Goal: Task Accomplishment & Management: Complete application form

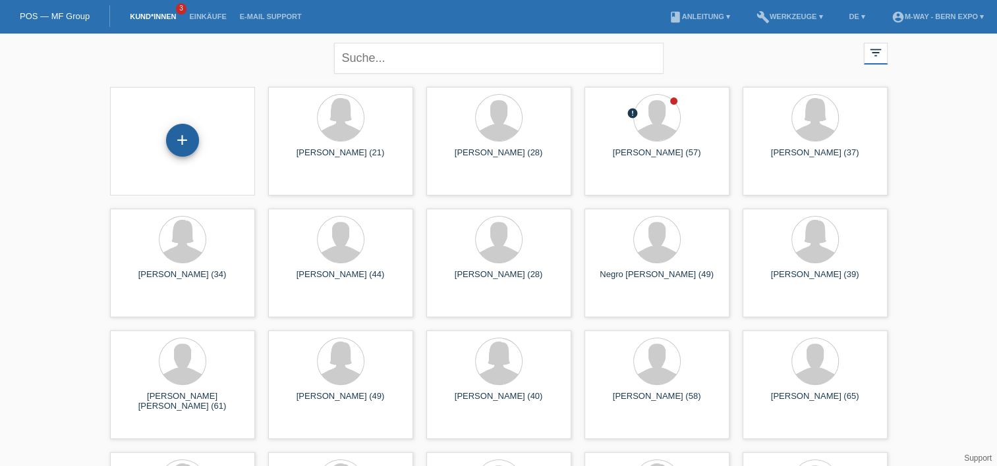
click at [177, 140] on div "+" at bounding box center [182, 140] width 33 height 33
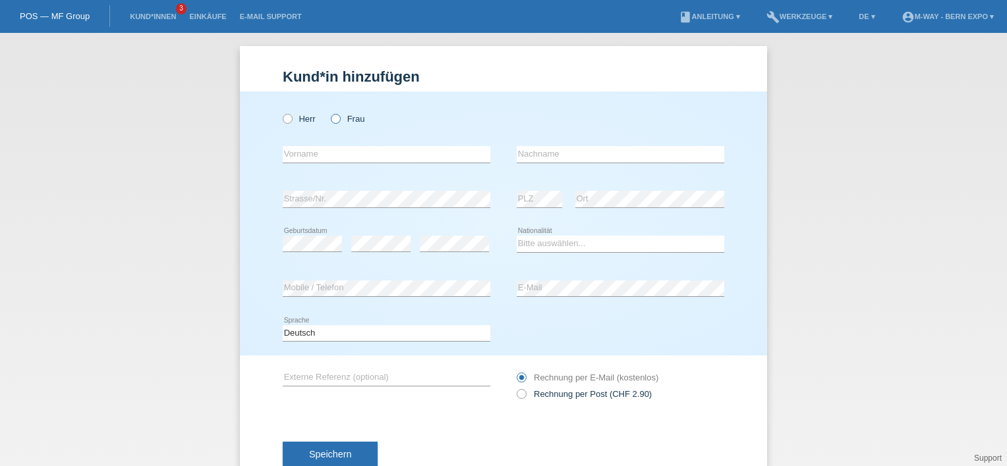
click at [329, 112] on icon at bounding box center [329, 112] width 0 height 0
click at [331, 120] on input "Frau" at bounding box center [335, 118] width 9 height 9
radio input "true"
click at [316, 155] on input "text" at bounding box center [387, 154] width 208 height 16
type input "Dorentina"
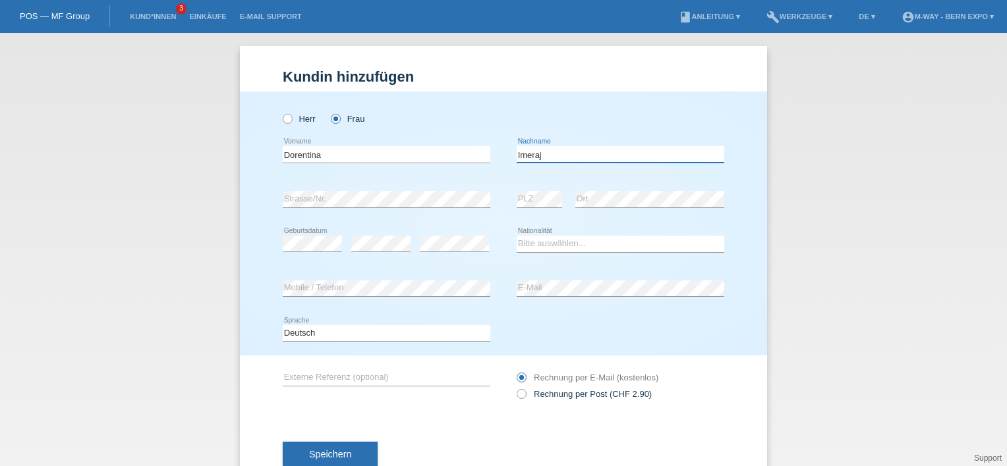
type input "Imeraj"
click at [540, 245] on select "Bitte auswählen... Schweiz Deutschland Liechtenstein Österreich ------------ Af…" at bounding box center [620, 244] width 208 height 16
select select "CH"
click at [516, 236] on select "Bitte auswählen... Schweiz Deutschland Liechtenstein Österreich ------------ Af…" at bounding box center [620, 244] width 208 height 16
click at [580, 302] on div "error E-Mail" at bounding box center [620, 289] width 208 height 45
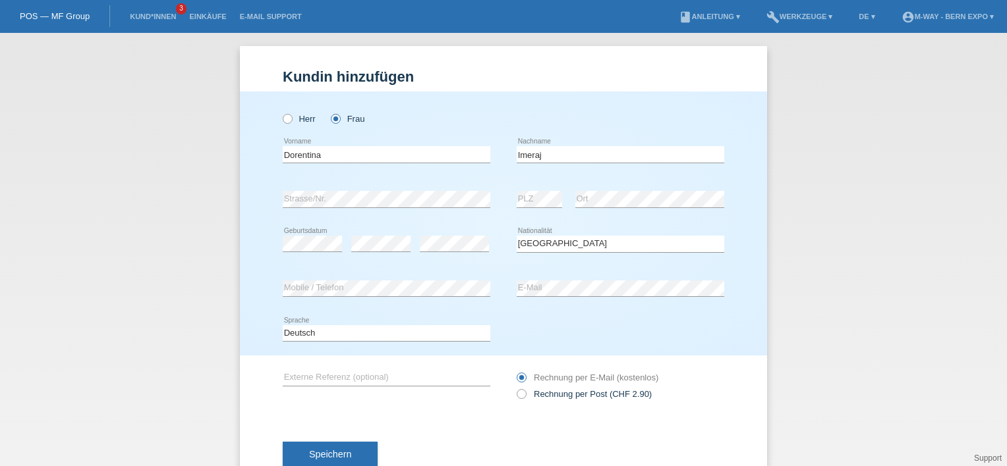
click at [574, 277] on div "error E-Mail" at bounding box center [620, 289] width 208 height 45
click at [362, 443] on button "Speichern" at bounding box center [330, 454] width 95 height 25
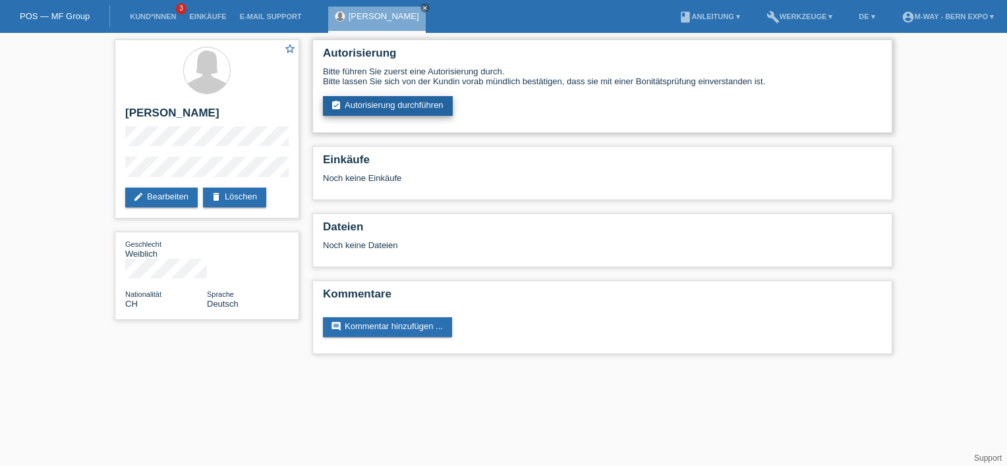
click at [406, 105] on link "assignment_turned_in Autorisierung durchführen" at bounding box center [388, 106] width 130 height 20
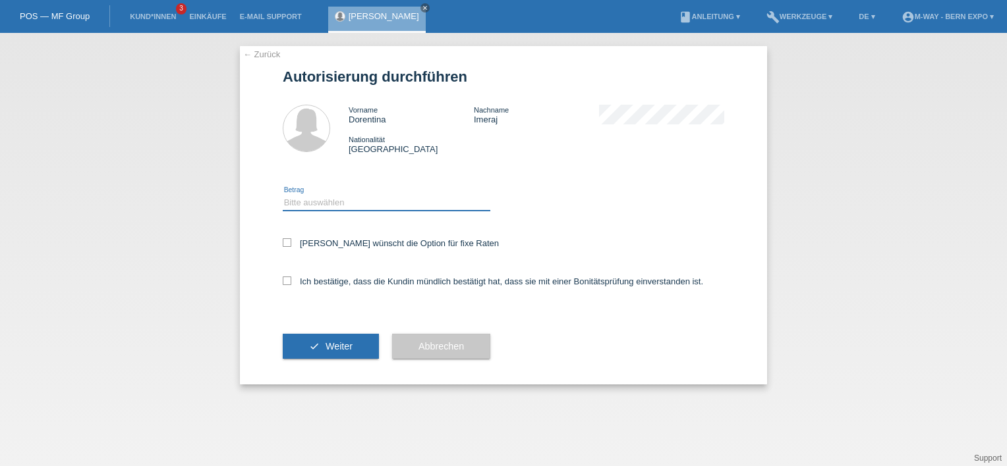
click at [377, 208] on select "Bitte auswählen CHF 1.00 - CHF 499.00 CHF 500.00 - CHF 1'999.00 CHF 2'000.00 - …" at bounding box center [387, 203] width 208 height 16
select select "2"
click at [283, 195] on select "Bitte auswählen CHF 1.00 - CHF 499.00 CHF 500.00 - CHF 1'999.00 CHF 2'000.00 - …" at bounding box center [387, 203] width 208 height 16
click at [292, 280] on label "Ich bestätige, dass die Kundin mündlich bestätigt hat, dass sie mit einer Bonit…" at bounding box center [493, 282] width 420 height 10
click at [291, 280] on input "Ich bestätige, dass die Kundin mündlich bestätigt hat, dass sie mit einer Bonit…" at bounding box center [287, 281] width 9 height 9
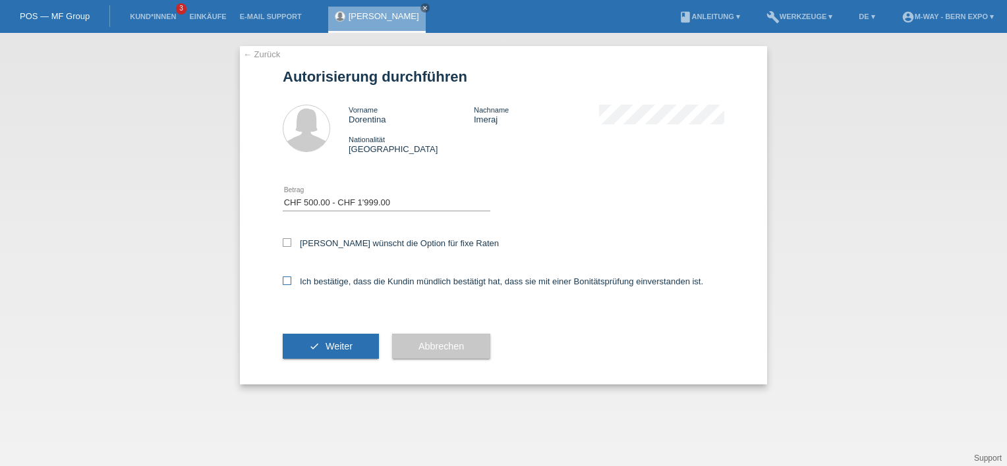
checkbox input "true"
click at [333, 342] on span "Weiter" at bounding box center [338, 346] width 27 height 11
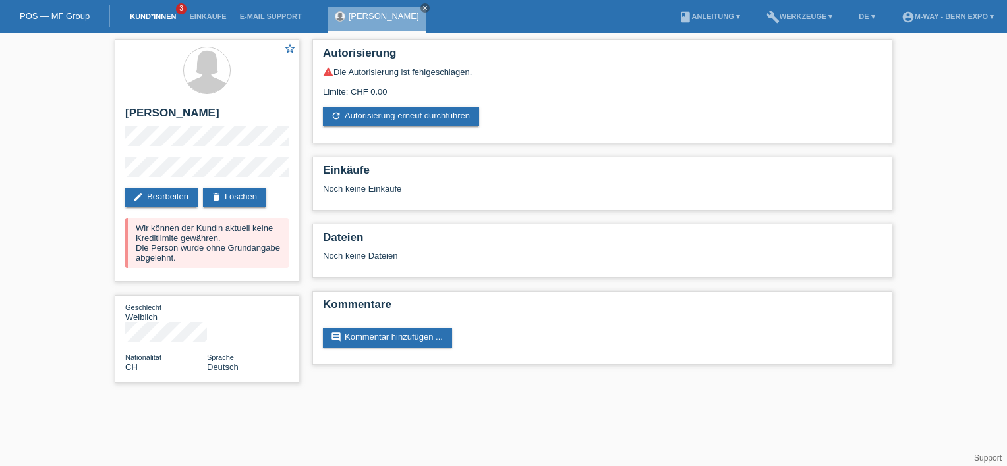
click at [167, 17] on link "Kund*innen" at bounding box center [152, 17] width 59 height 8
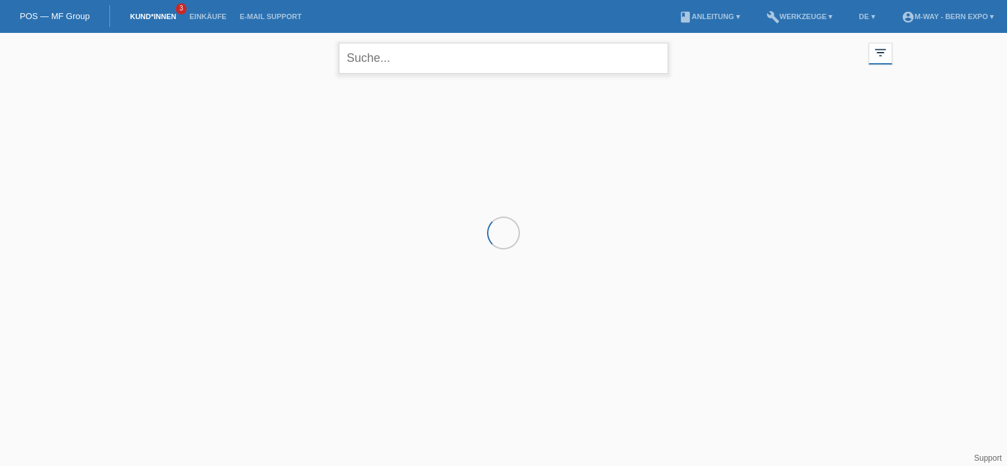
click at [370, 64] on input "text" at bounding box center [503, 58] width 329 height 31
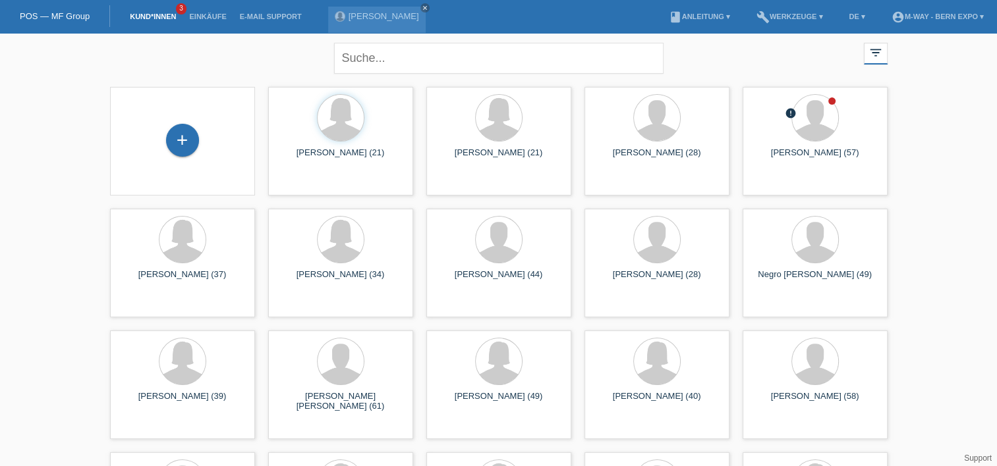
click at [185, 124] on div "+" at bounding box center [183, 141] width 124 height 35
click at [175, 145] on div "+" at bounding box center [183, 140] width 32 height 22
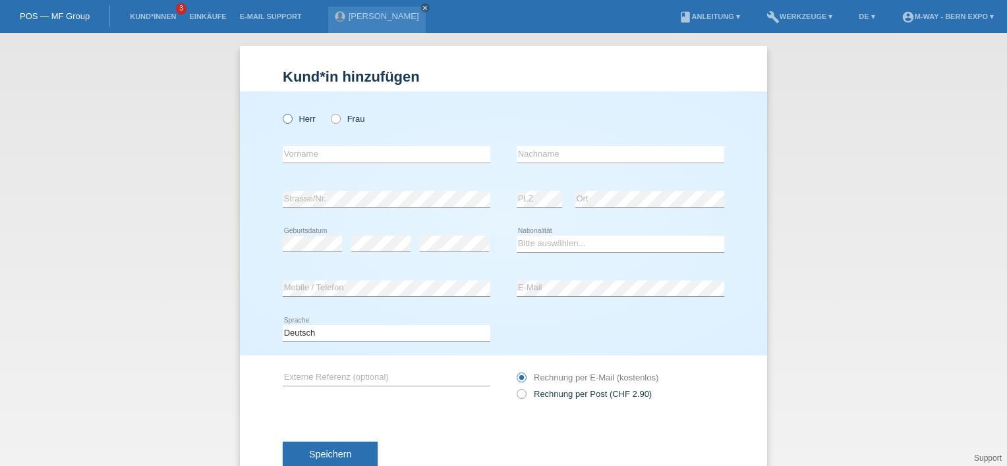
click at [281, 112] on icon at bounding box center [281, 112] width 0 height 0
click at [283, 117] on input "Herr" at bounding box center [287, 118] width 9 height 9
radio input "true"
click at [303, 155] on input "text" at bounding box center [387, 154] width 208 height 16
type input "Miftar"
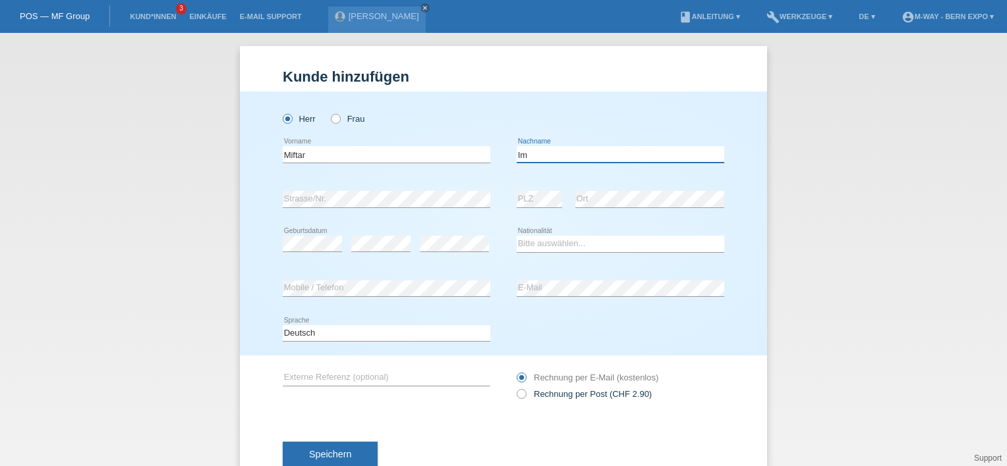
type input "Imeraj"
click at [551, 247] on select "Bitte auswählen... Schweiz Deutschland Liechtenstein Österreich ------------ Af…" at bounding box center [620, 244] width 208 height 16
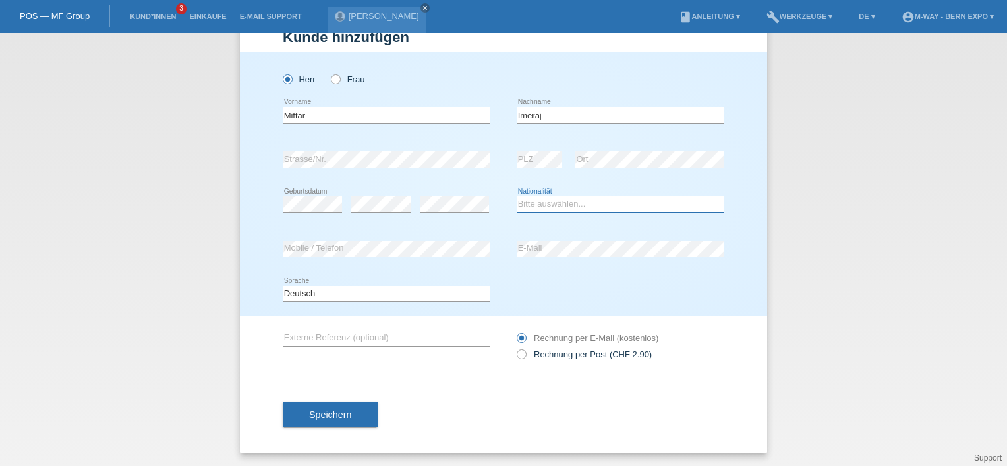
scroll to position [39, 0]
click at [559, 204] on select "Bitte auswählen... Schweiz Deutschland Liechtenstein Österreich ------------ Af…" at bounding box center [620, 205] width 208 height 16
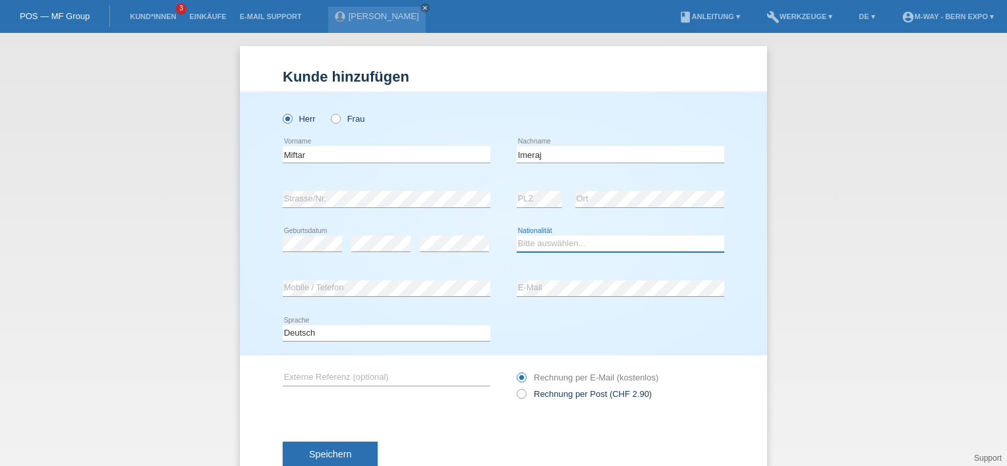
click at [567, 248] on select "Bitte auswählen... Schweiz Deutschland Liechtenstein Österreich ------------ Af…" at bounding box center [620, 244] width 208 height 16
select select "XK"
click at [516, 236] on select "Bitte auswählen... Schweiz Deutschland Liechtenstein Österreich ------------ Af…" at bounding box center [620, 244] width 208 height 16
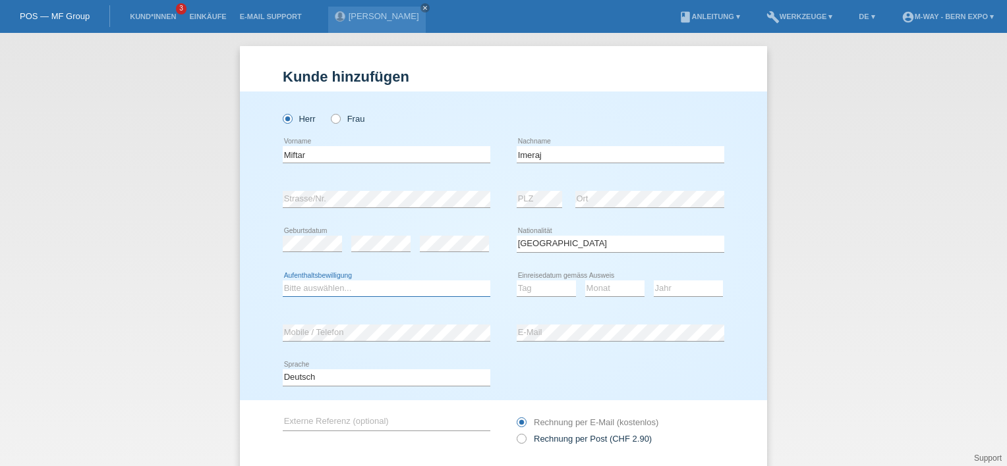
click at [356, 291] on select "Bitte auswählen... C B B - Flüchtlingsstatus Andere" at bounding box center [387, 289] width 208 height 16
select select "C"
click at [283, 281] on select "Bitte auswählen... C B B - Flüchtlingsstatus Andere" at bounding box center [387, 289] width 208 height 16
click at [535, 278] on div "Tag 01 02 03 04 05 06 07 08 09 10 11 12 13 14 15 16" at bounding box center [545, 289] width 59 height 45
click at [526, 289] on select "Tag 01 02 03 04 05 06 07 08 09 10 11" at bounding box center [545, 289] width 59 height 16
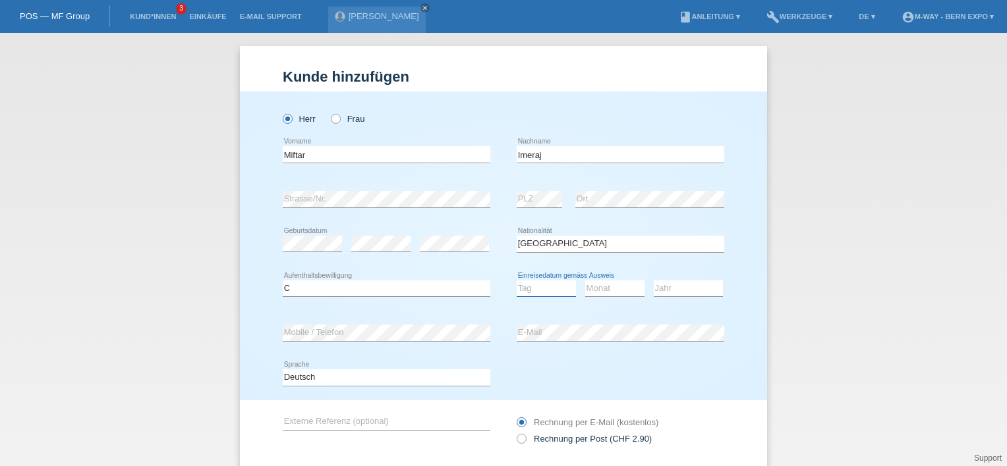
select select "14"
click at [516, 281] on select "Tag 01 02 03 04 05 06 07 08 09 10 11" at bounding box center [545, 289] width 59 height 16
click at [589, 284] on select "Monat 01 02 03 04 05 06 07 08 09 10 11" at bounding box center [614, 289] width 59 height 16
select select "07"
click at [585, 281] on select "Monat 01 02 03 04 05 06 07 08 09 10 11" at bounding box center [614, 289] width 59 height 16
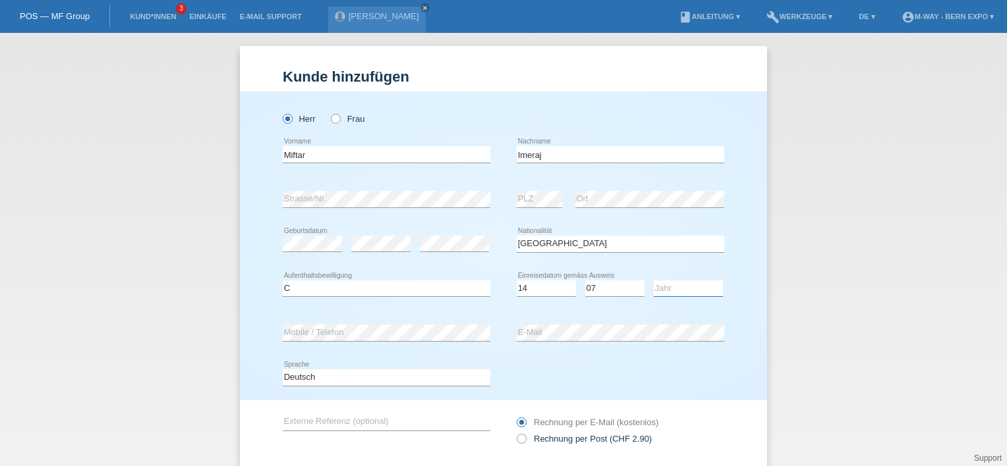
click at [667, 290] on select "Jahr 2025 2024 2023 2022 2021 2020 2019 2018 2017 2016 2015 2014 2013 2012 2011…" at bounding box center [687, 289] width 69 height 16
select select "1999"
click at [653, 281] on select "Jahr 2025 2024 2023 2022 2021 2020 2019 2018 2017 2016 2015 2014 2013 2012 2011…" at bounding box center [687, 289] width 69 height 16
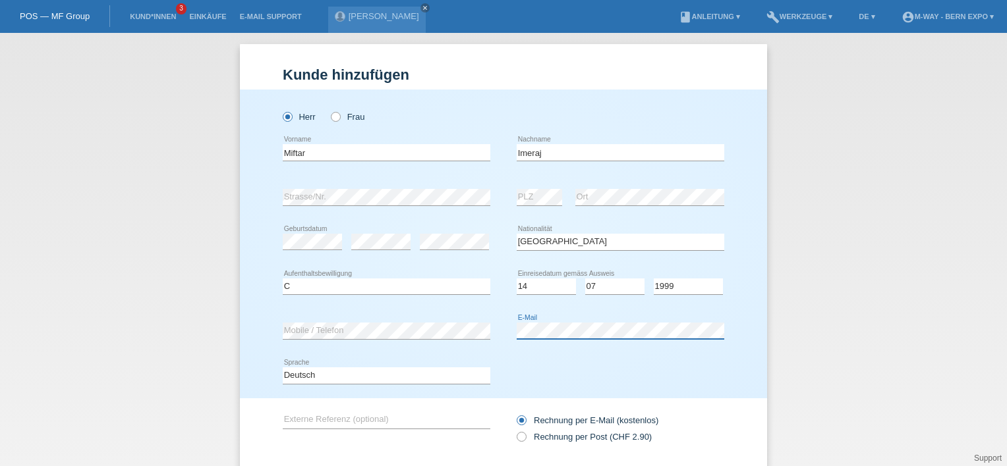
scroll to position [84, 0]
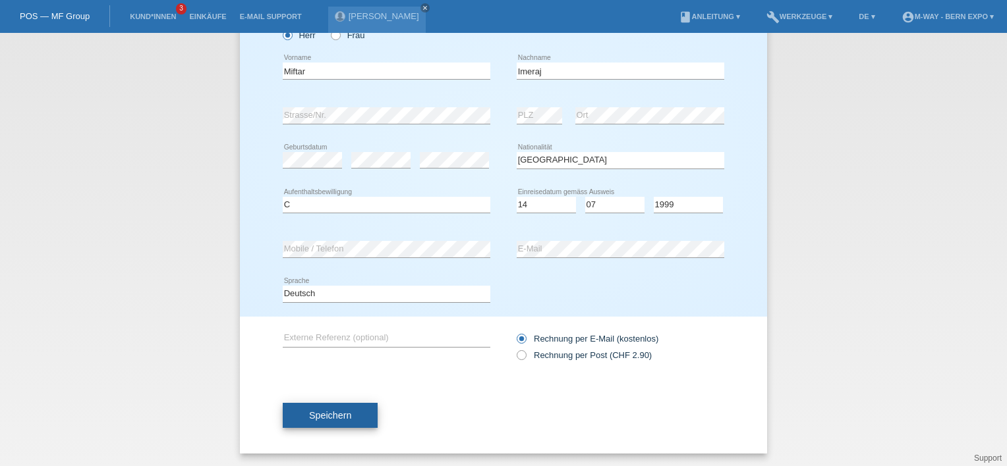
click at [354, 411] on button "Speichern" at bounding box center [330, 415] width 95 height 25
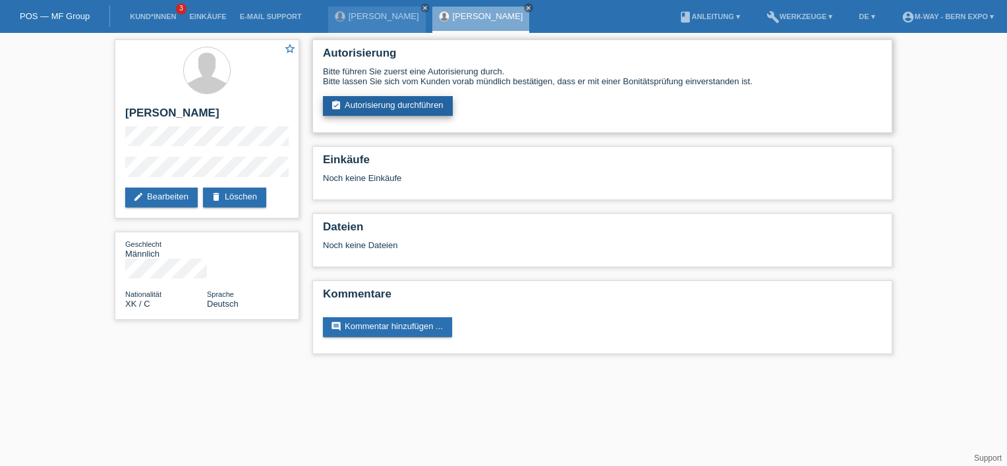
click at [375, 115] on link "assignment_turned_in Autorisierung durchführen" at bounding box center [388, 106] width 130 height 20
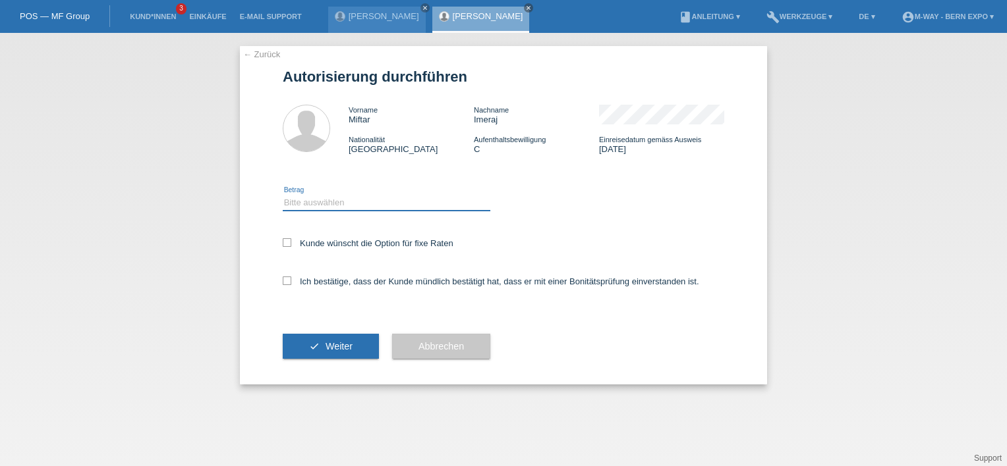
click at [352, 200] on select "Bitte auswählen CHF 1.00 - CHF 499.00 CHF 500.00 - CHF 1'999.00 CHF 2'000.00 - …" at bounding box center [387, 203] width 208 height 16
select select "2"
click at [283, 195] on select "Bitte auswählen CHF 1.00 - CHF 499.00 CHF 500.00 - CHF 1'999.00 CHF 2'000.00 - …" at bounding box center [387, 203] width 208 height 16
click at [285, 280] on icon at bounding box center [287, 281] width 9 height 9
click at [285, 280] on input "Ich bestätige, dass der Kunde mündlich bestätigt hat, dass er mit einer Bonität…" at bounding box center [287, 281] width 9 height 9
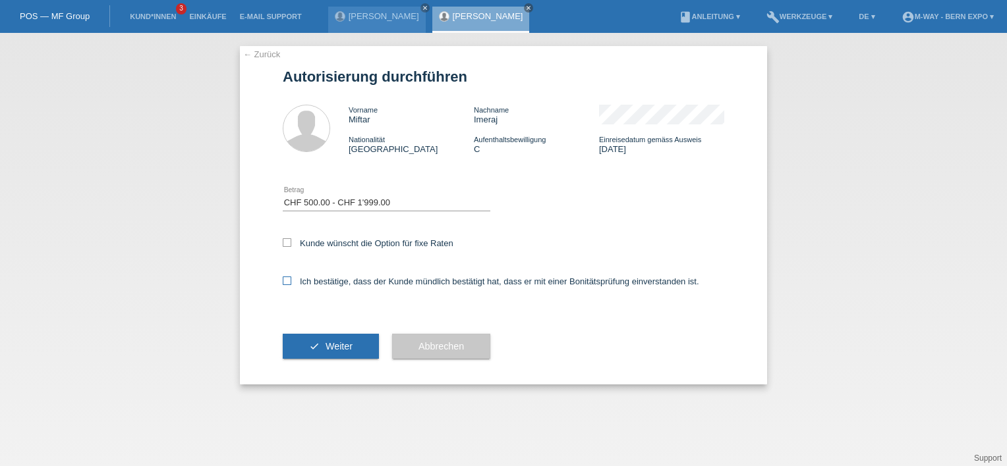
checkbox input "true"
click at [335, 341] on button "check Weiter" at bounding box center [331, 346] width 96 height 25
